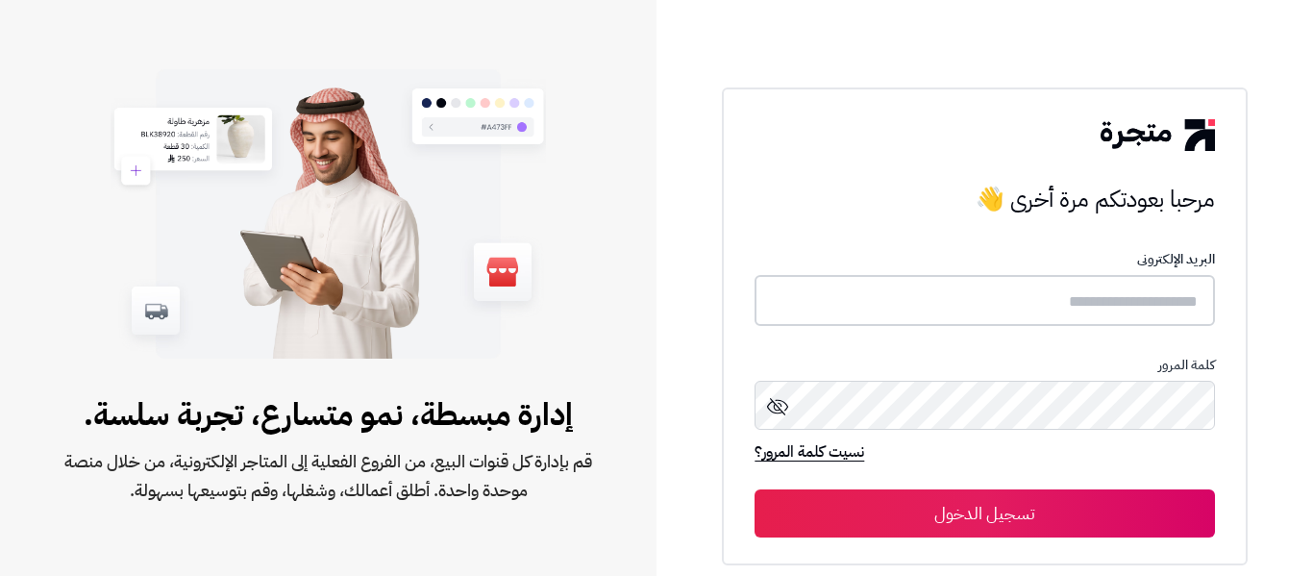
click at [975, 301] on input "text" at bounding box center [983, 300] width 459 height 51
type input "*****"
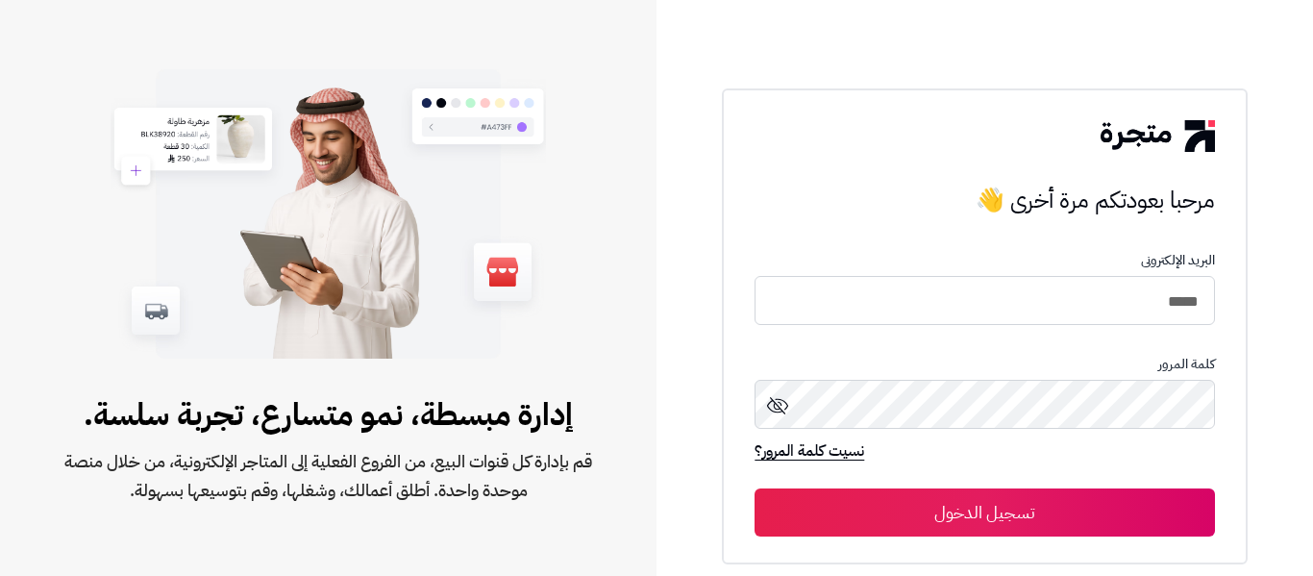
click at [1019, 499] on button "تسجيل الدخول" at bounding box center [983, 512] width 459 height 48
